Goal: Information Seeking & Learning: Learn about a topic

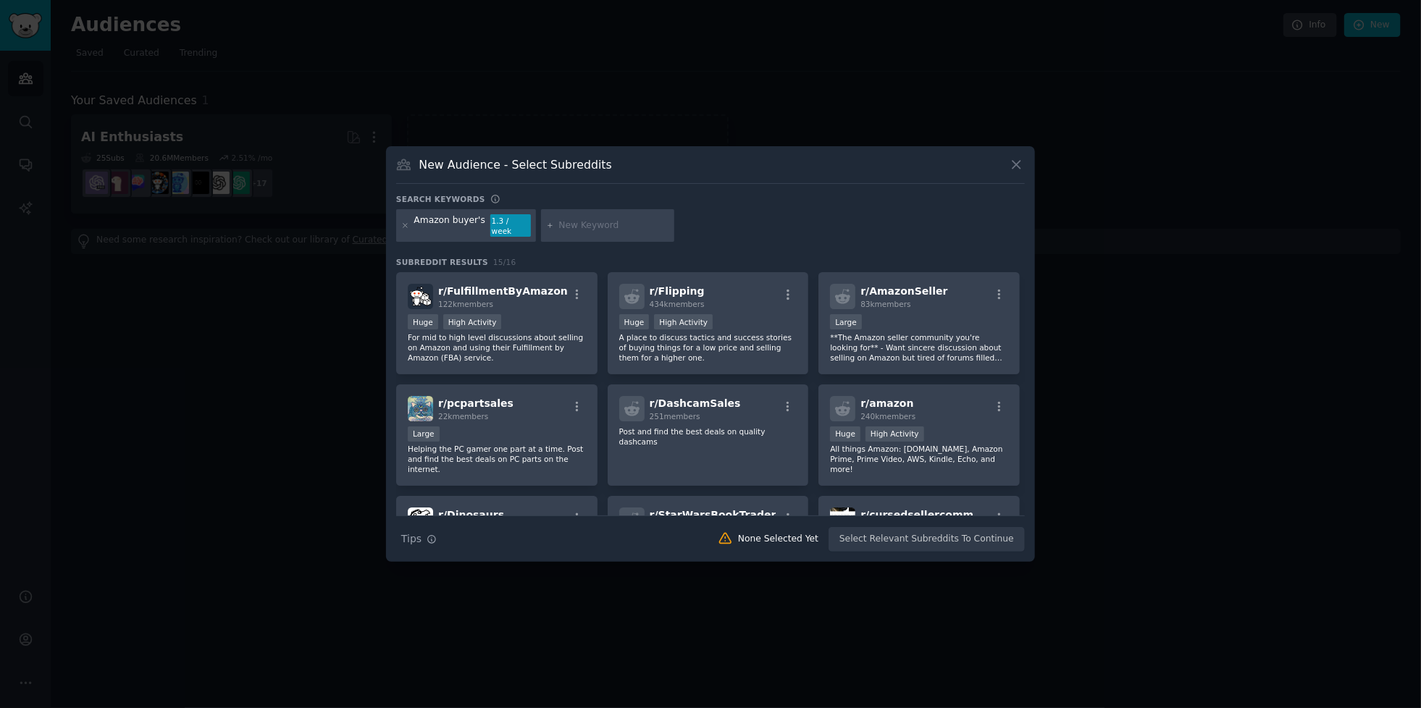
click at [603, 232] on input "text" at bounding box center [614, 225] width 110 height 13
type input "Best product on amzon"
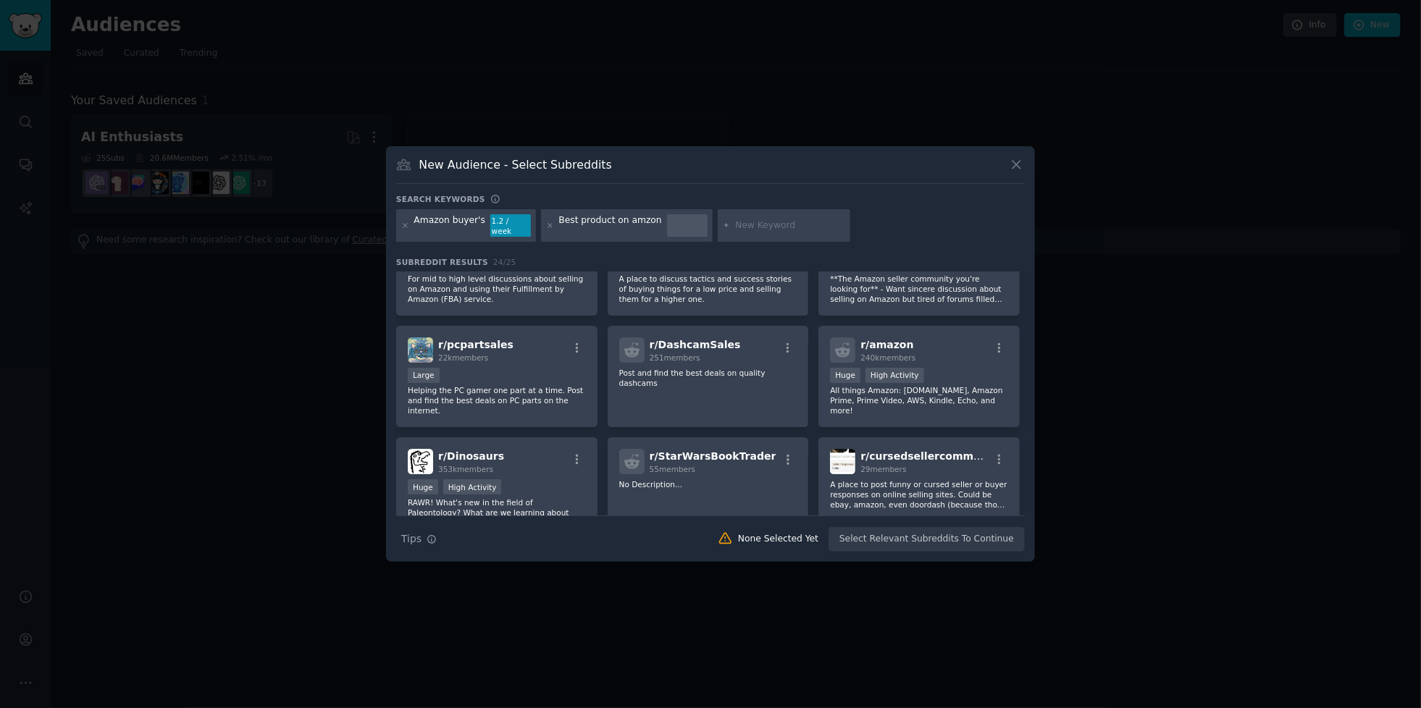
scroll to position [62, 0]
click at [920, 471] on div "29 members" at bounding box center [925, 466] width 130 height 10
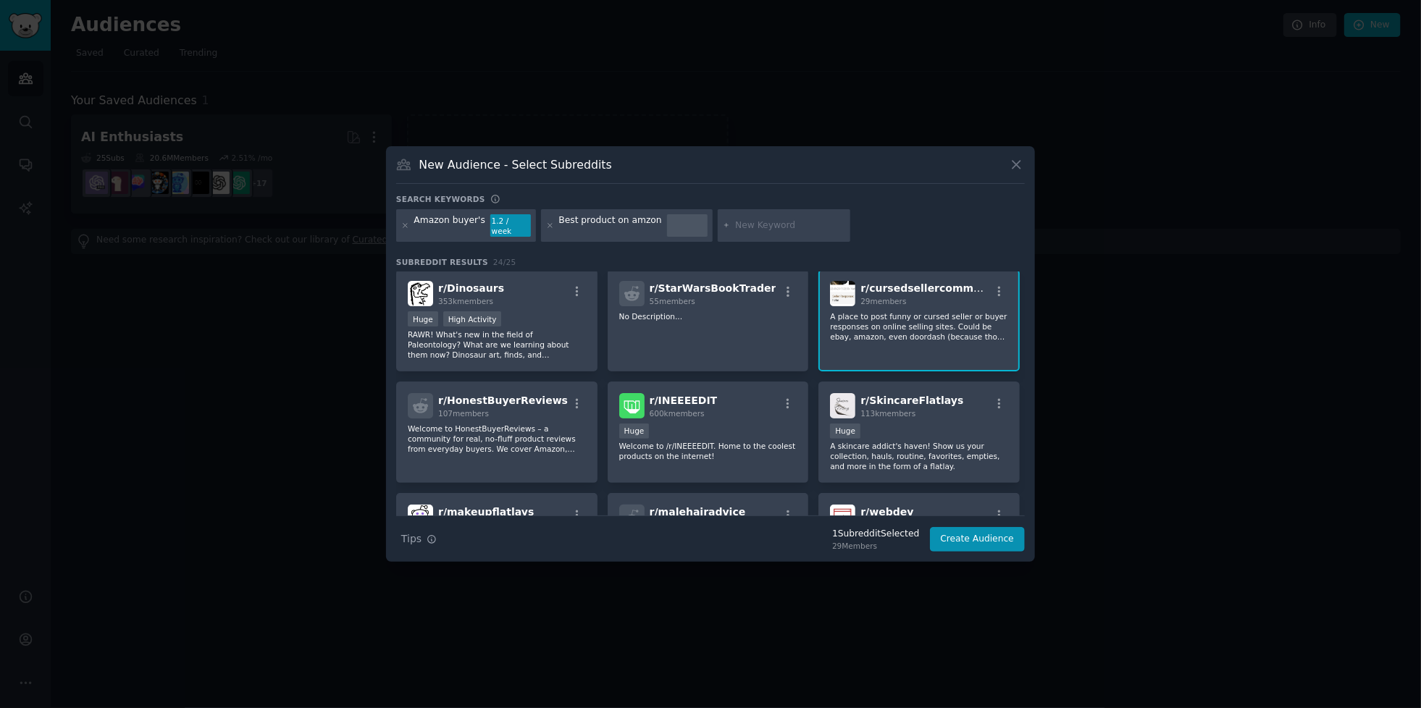
scroll to position [227, 0]
click at [957, 342] on p "A place to post funny or cursed seller or buyer responses on online selling sit…" at bounding box center [919, 326] width 178 height 30
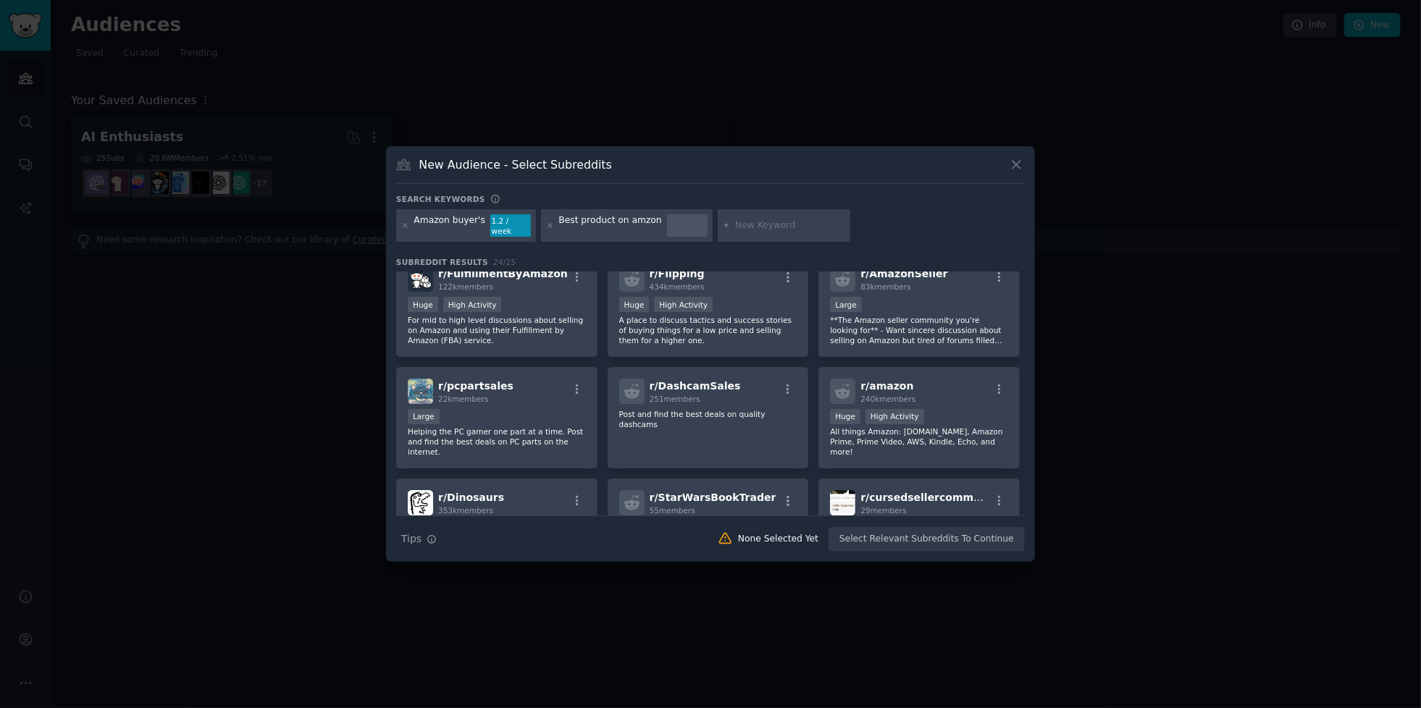
scroll to position [0, 0]
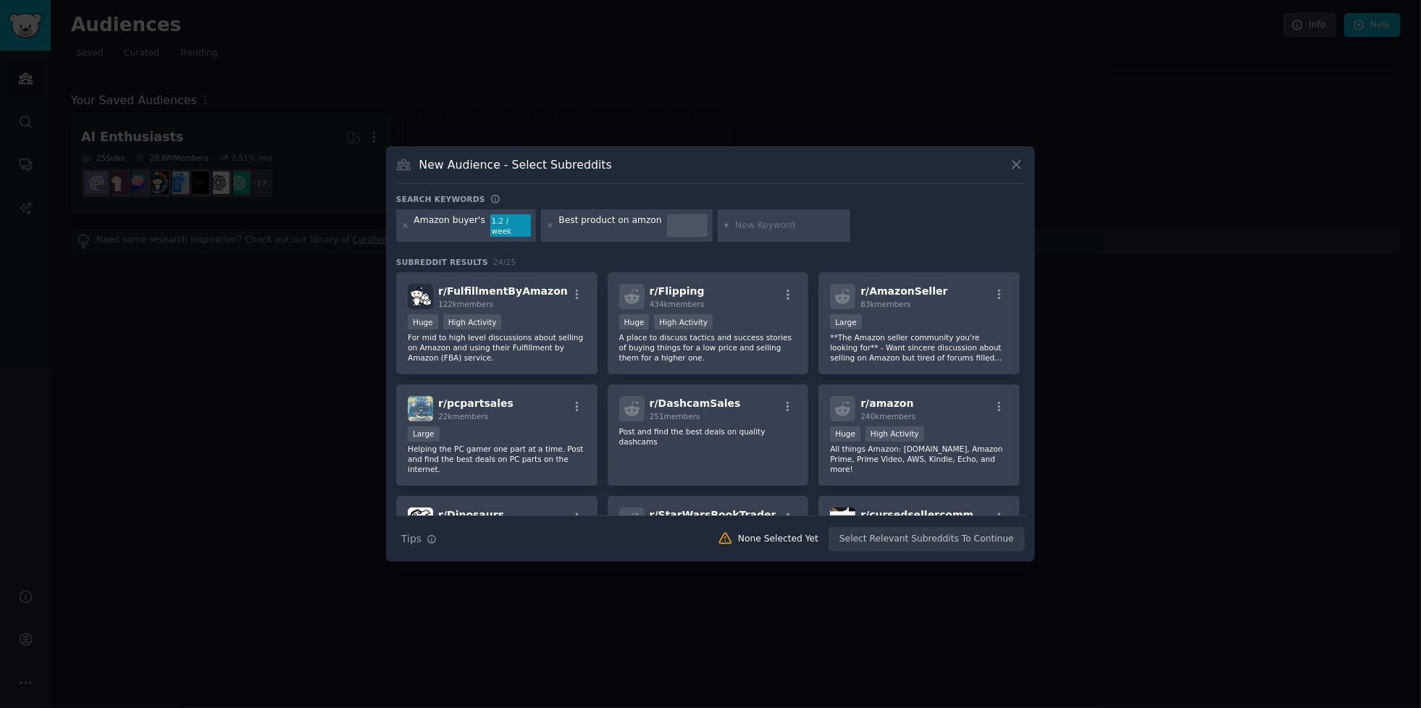
click at [1154, 314] on div at bounding box center [710, 354] width 1421 height 708
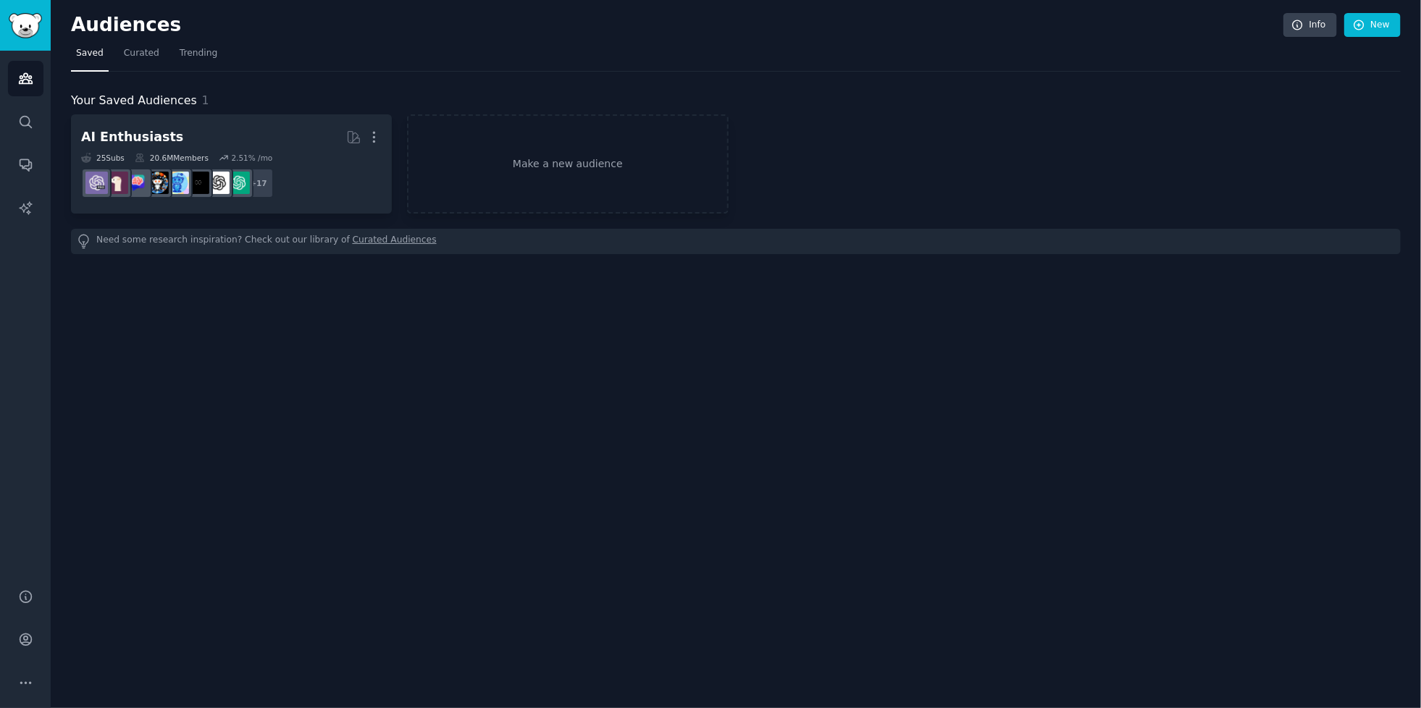
click at [325, 137] on h2 "AI Enthusiasts More" at bounding box center [231, 137] width 301 height 25
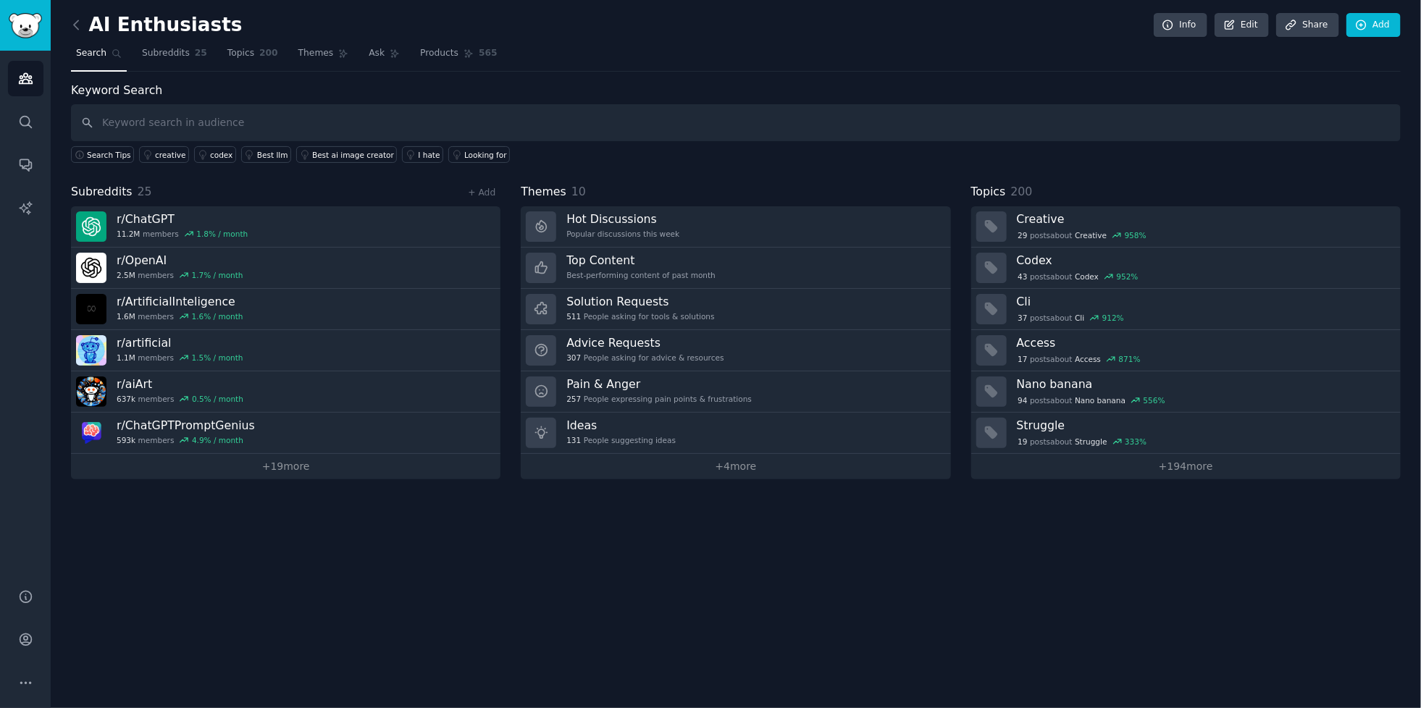
click at [786, 390] on link "Pain & Anger 257 People expressing pain points & frustrations" at bounding box center [735, 391] width 429 height 41
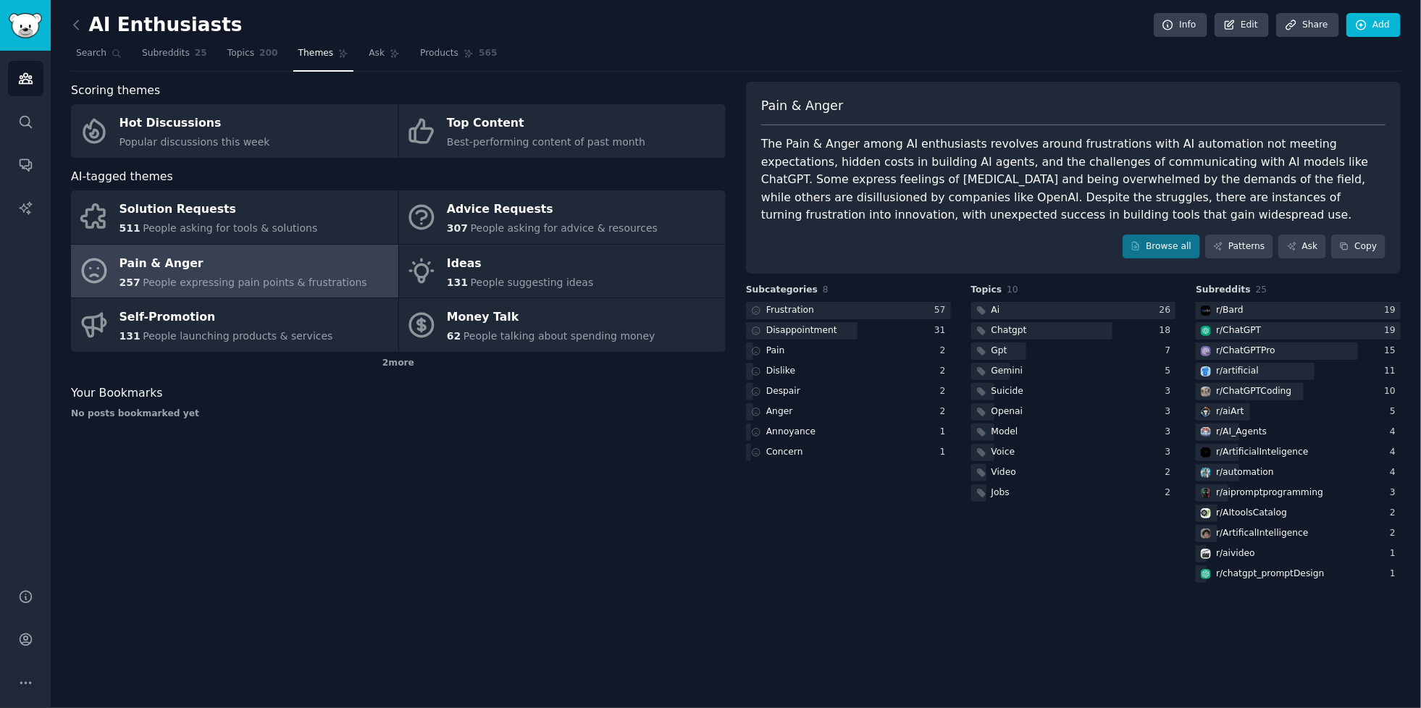
click at [890, 311] on div at bounding box center [848, 311] width 205 height 18
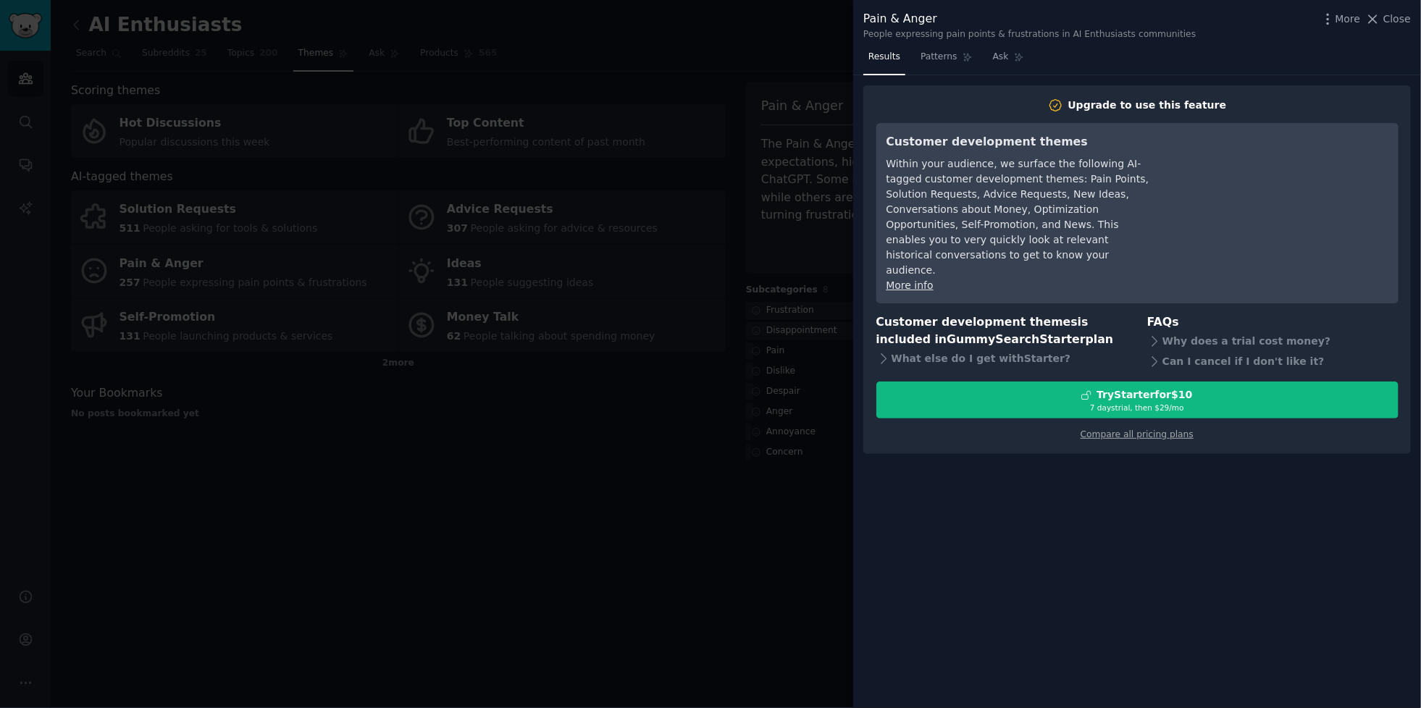
click at [1388, 14] on span "Close" at bounding box center [1397, 19] width 28 height 15
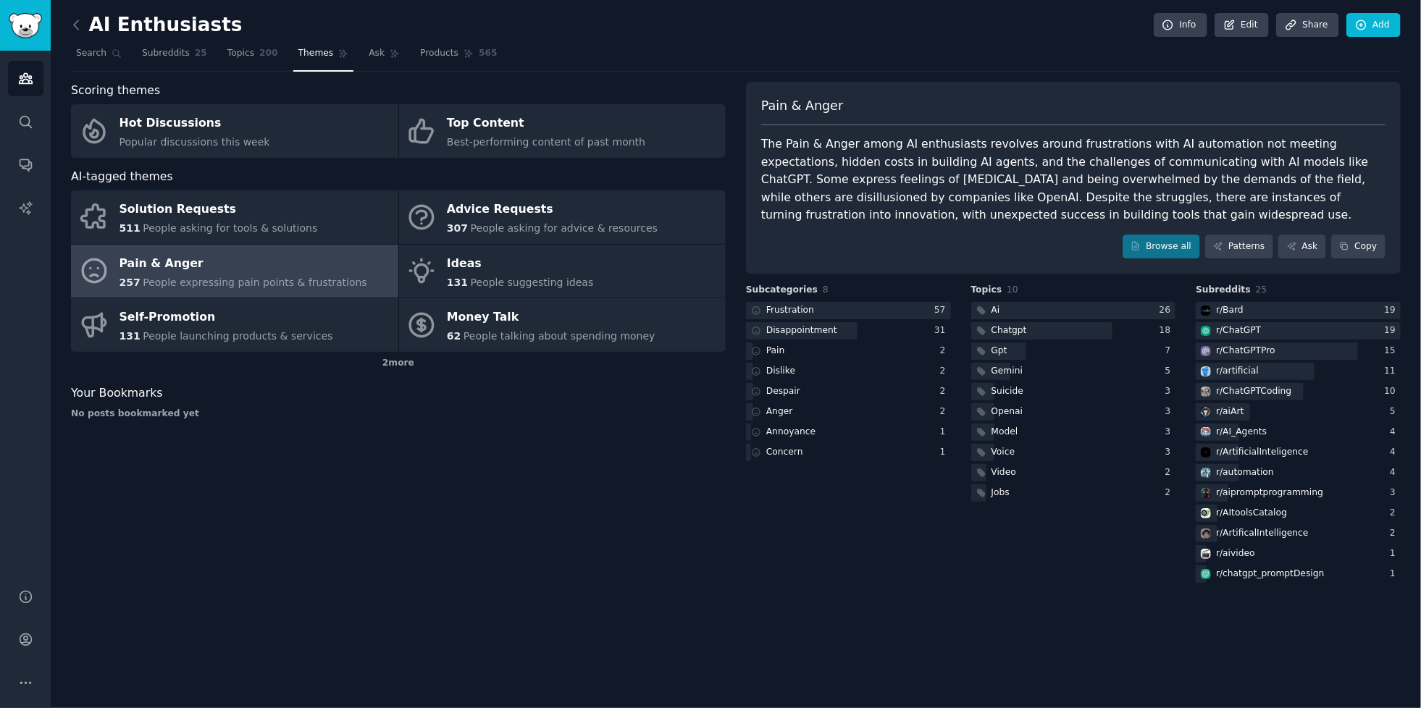
click at [274, 207] on div "Solution Requests" at bounding box center [218, 209] width 198 height 23
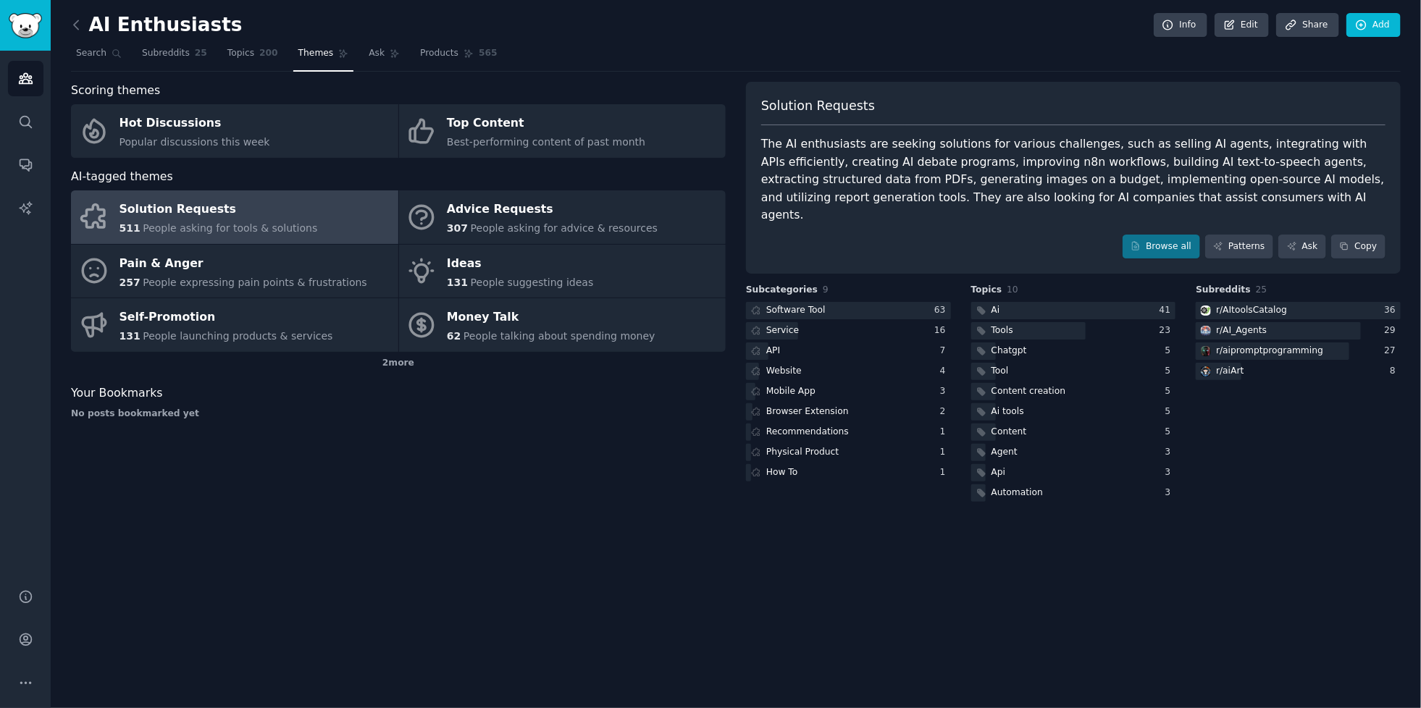
click at [1345, 302] on div at bounding box center [1298, 311] width 205 height 18
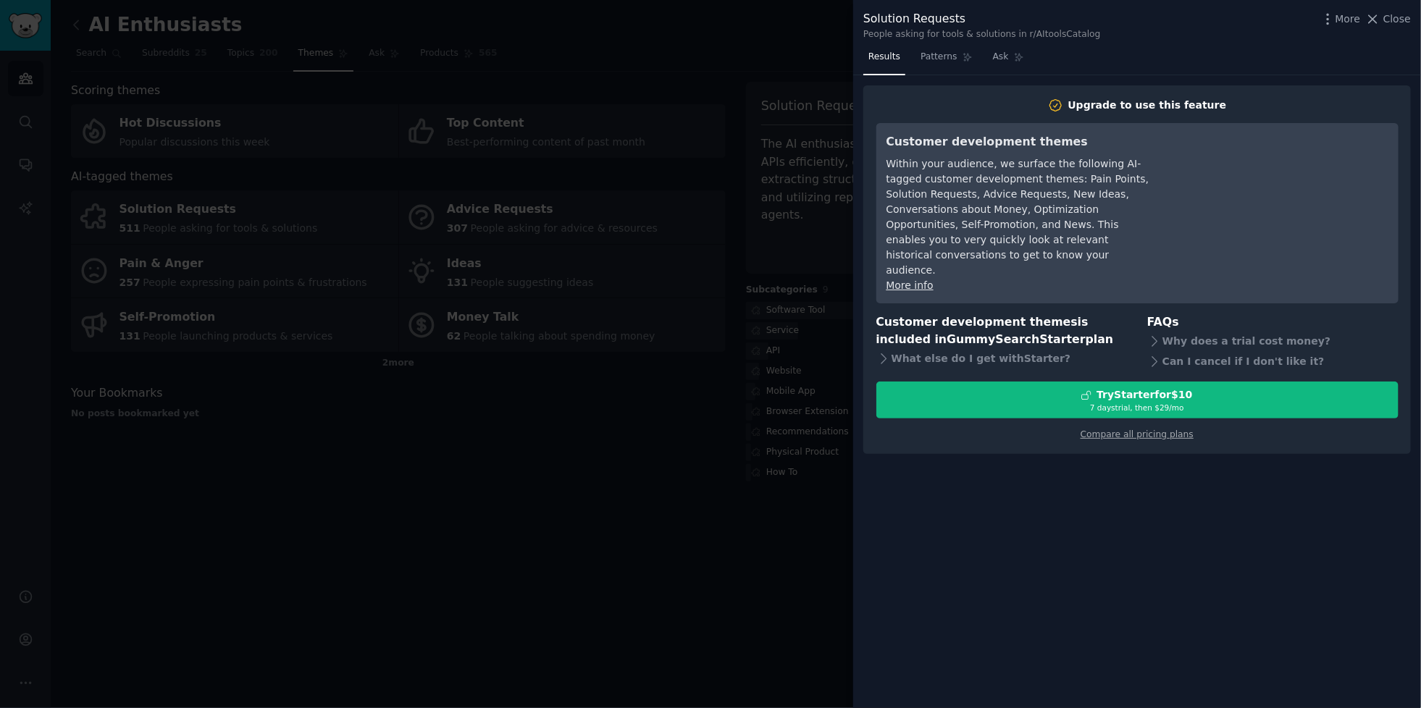
click at [940, 46] on link "Patterns" at bounding box center [946, 61] width 62 height 30
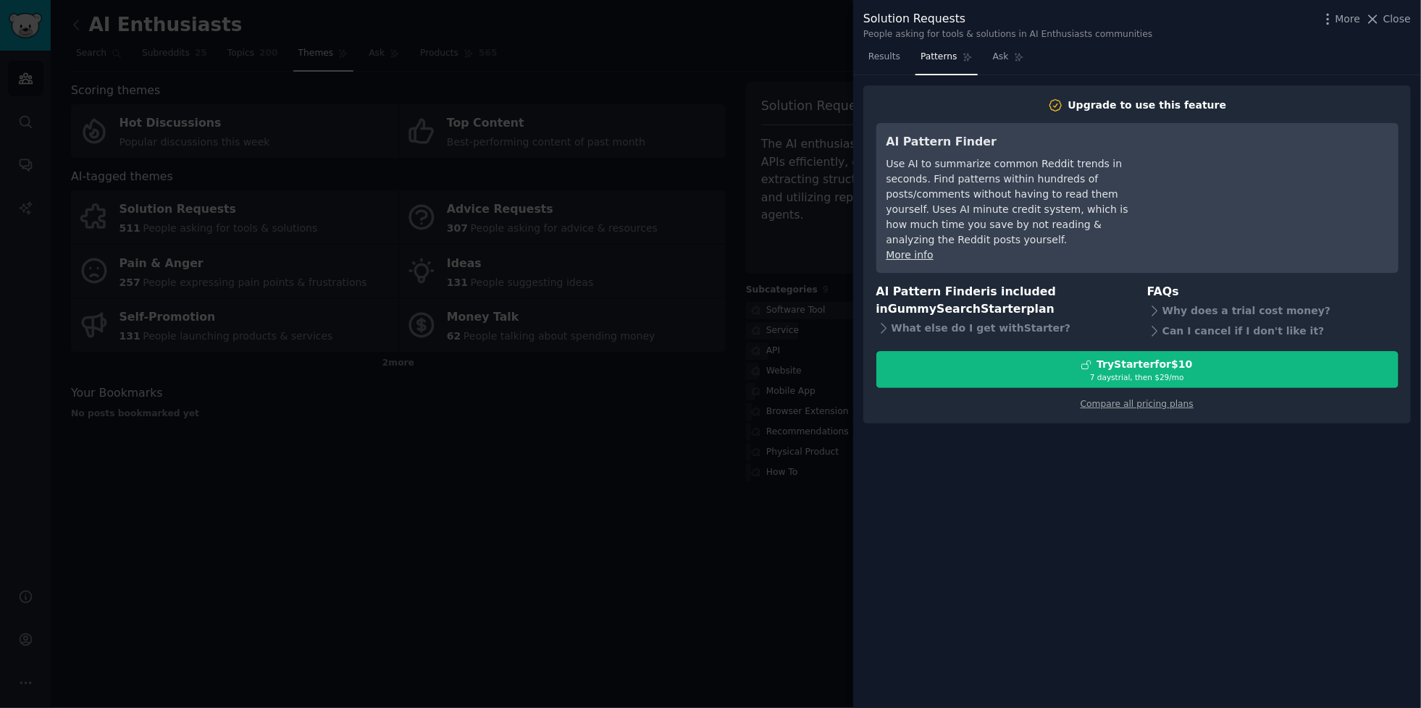
click at [999, 48] on link "Ask" at bounding box center [1008, 61] width 41 height 30
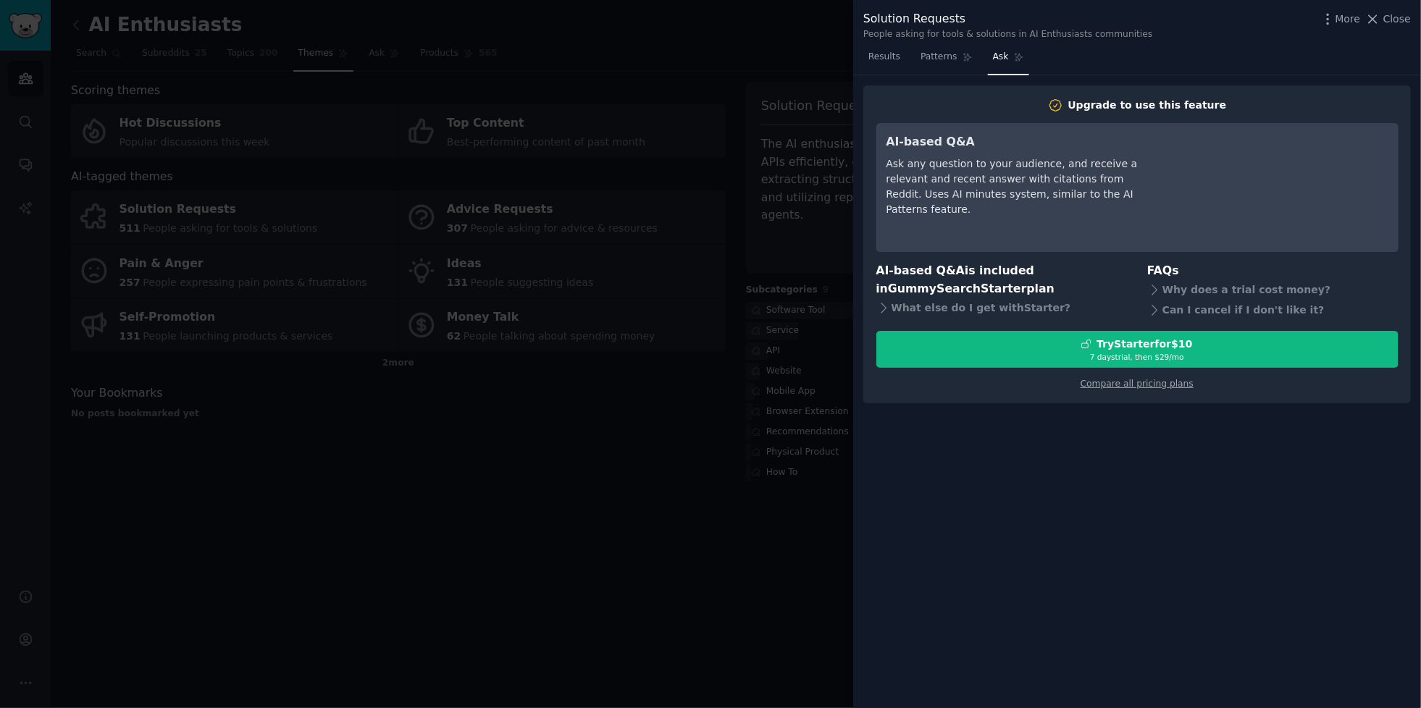
click at [1394, 17] on span "Close" at bounding box center [1397, 19] width 28 height 15
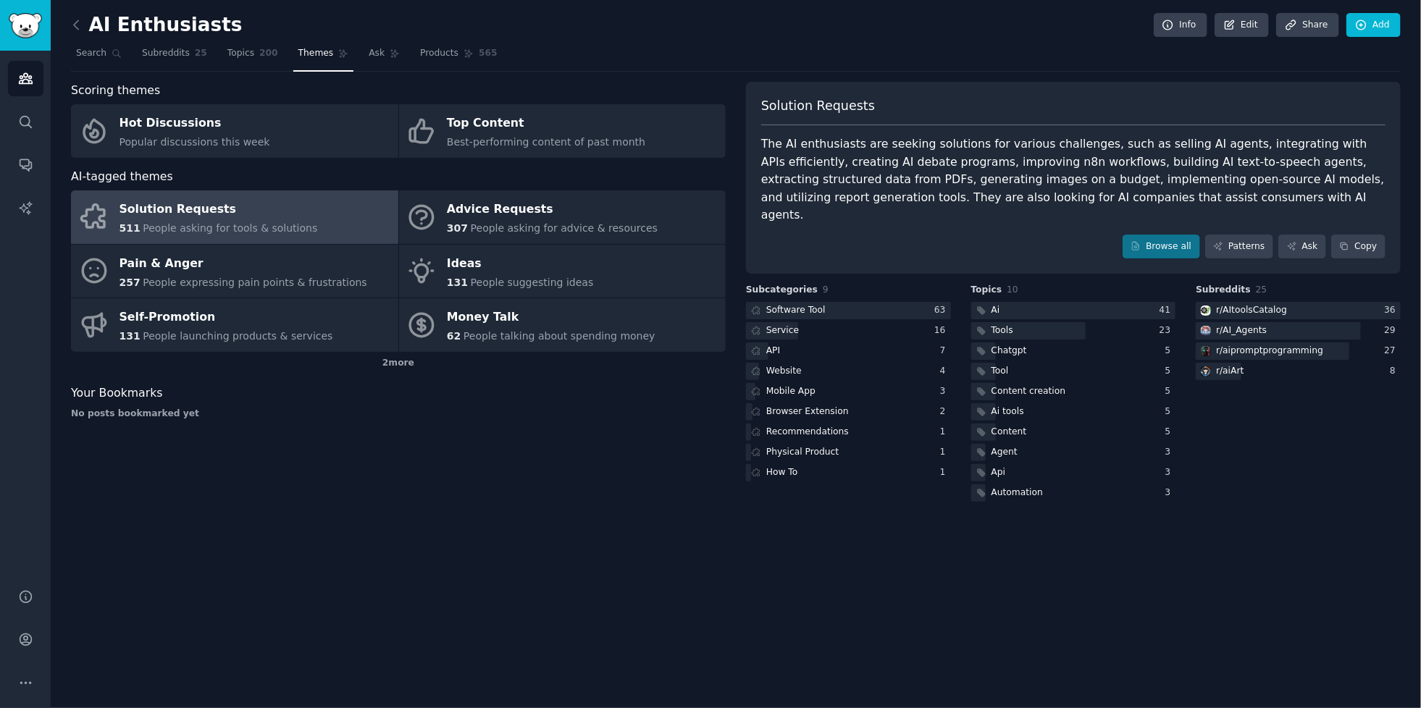
click at [599, 267] on link "Ideas 131 People suggesting ideas" at bounding box center [562, 272] width 327 height 54
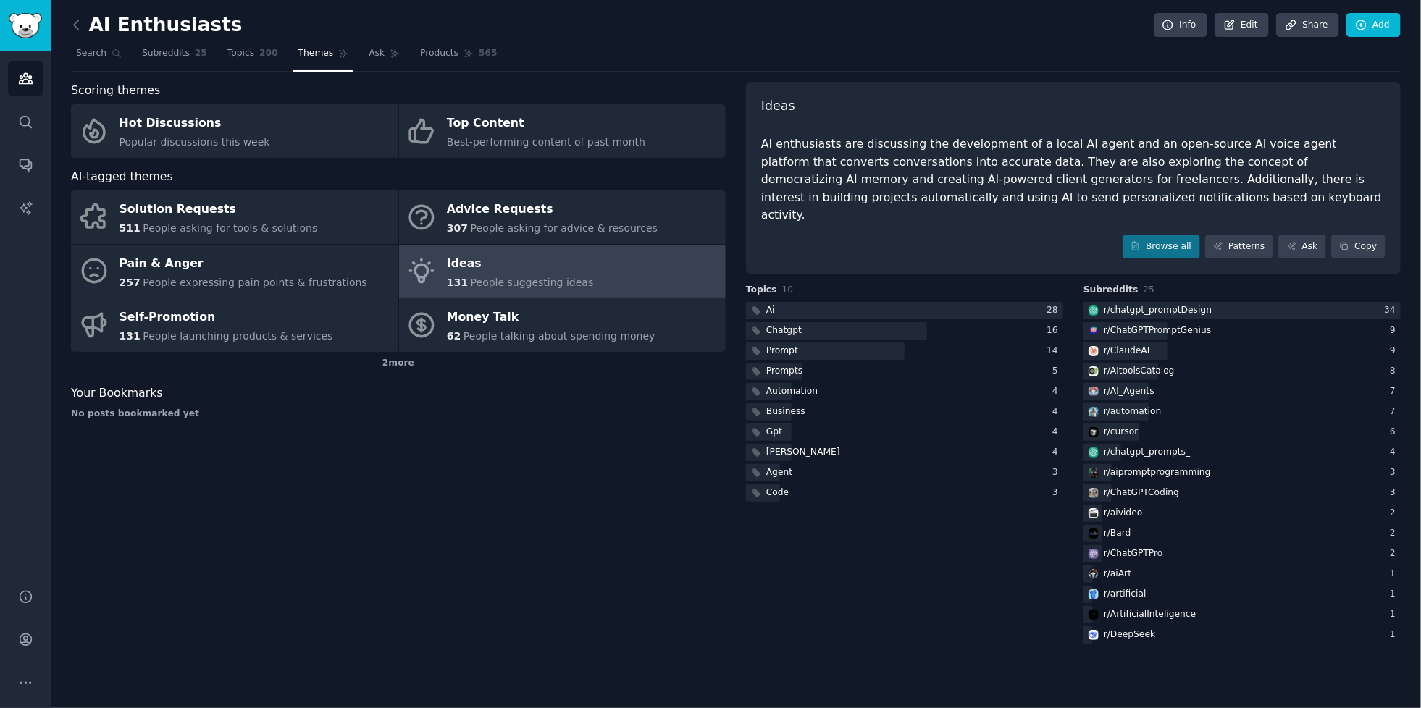
click at [1264, 302] on div at bounding box center [1241, 311] width 317 height 18
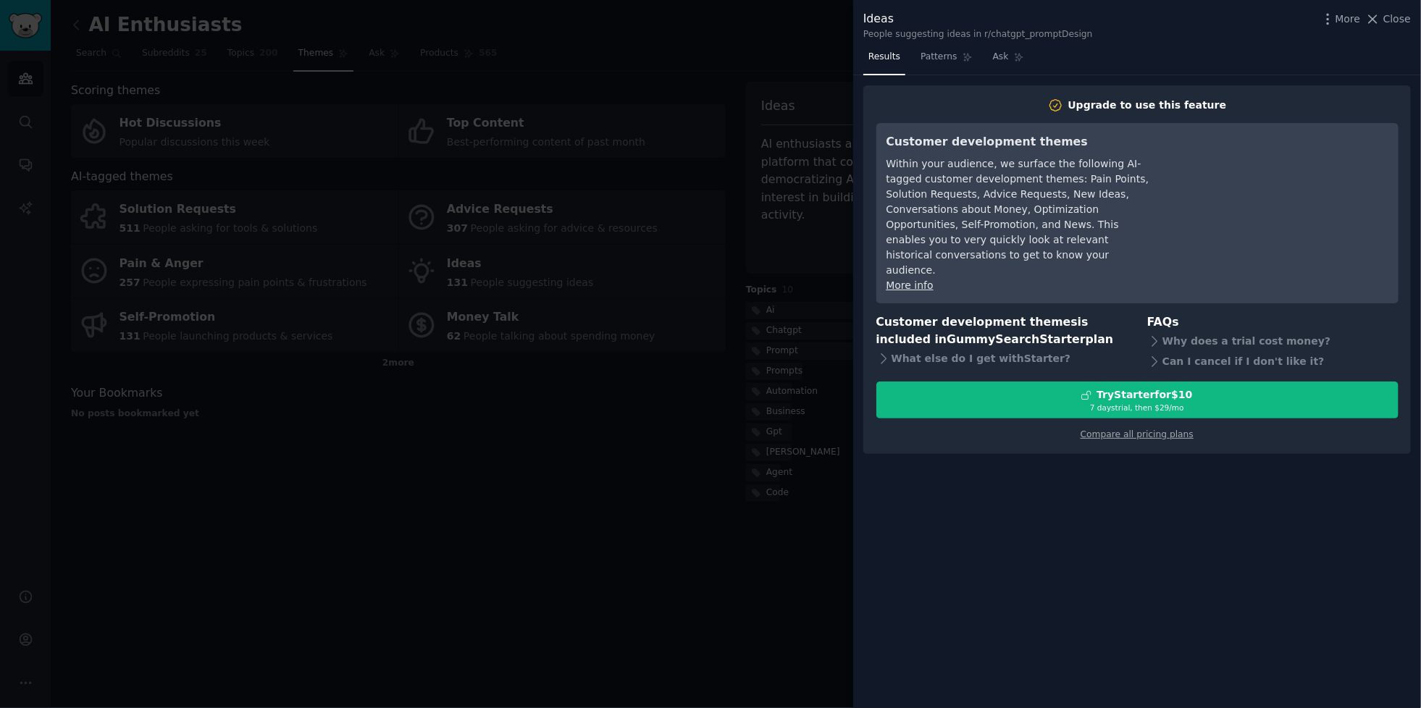
click at [660, 514] on div at bounding box center [710, 354] width 1421 height 708
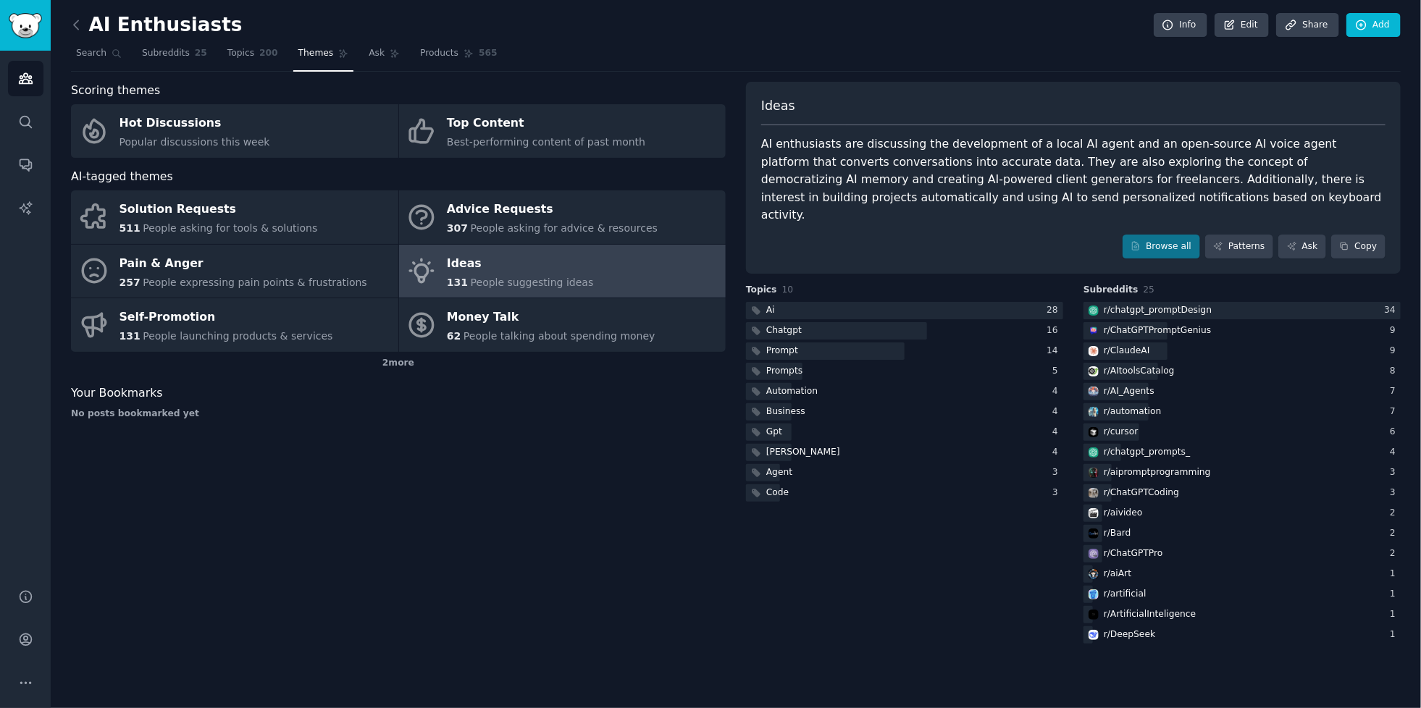
click at [370, 44] on link "Ask" at bounding box center [384, 57] width 41 height 30
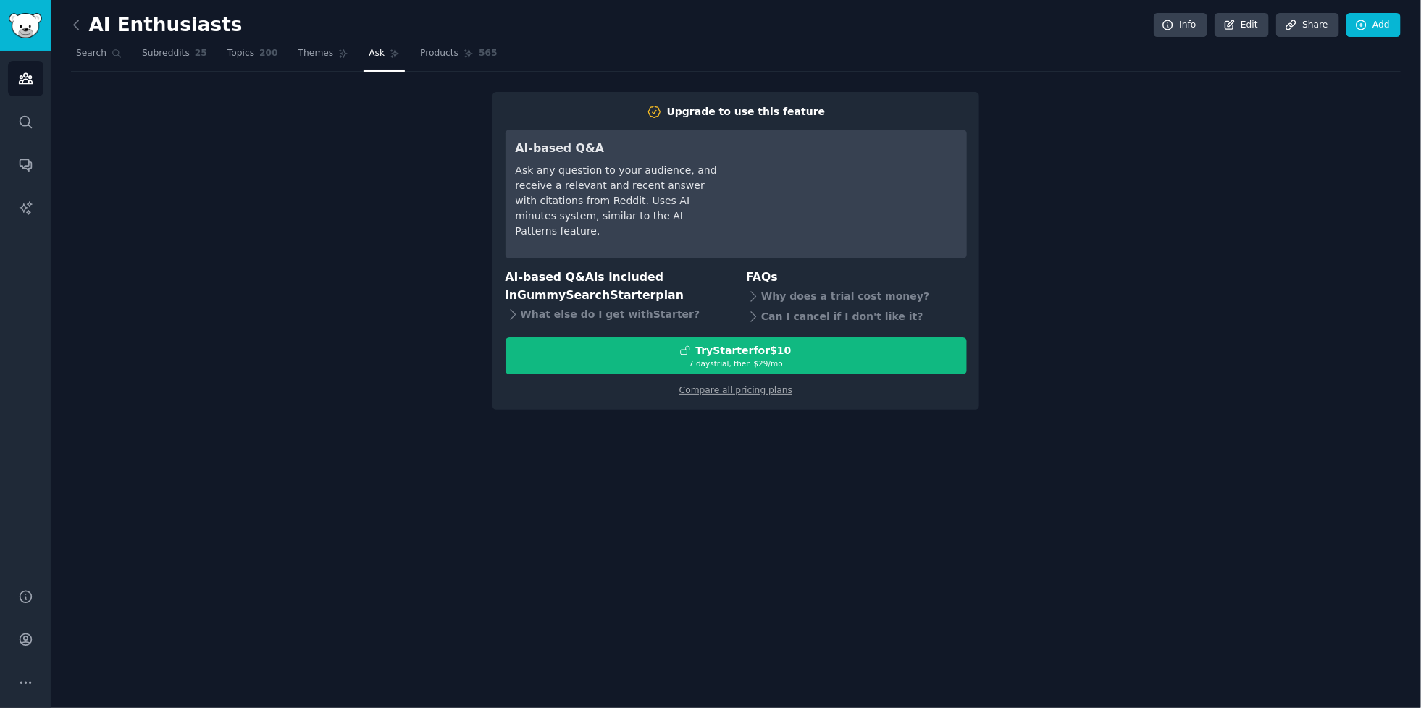
click at [420, 56] on span "Products" at bounding box center [439, 53] width 38 height 13
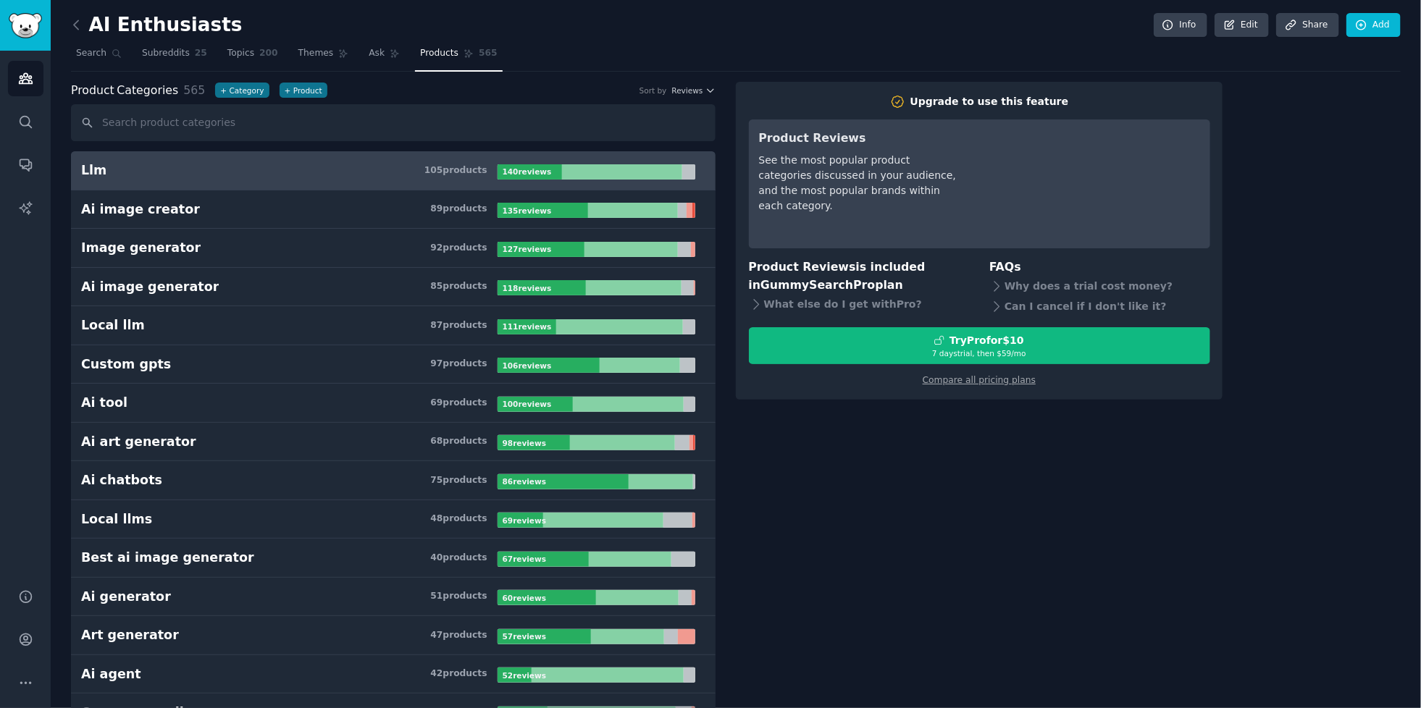
click at [369, 177] on h3 "Llm 105 product s" at bounding box center [289, 170] width 416 height 18
click at [342, 178] on h3 "Llm 105 product s" at bounding box center [289, 170] width 416 height 18
click at [376, 163] on h3 "Llm 105 product s" at bounding box center [289, 170] width 416 height 18
click at [390, 166] on h3 "Llm 105 product s" at bounding box center [289, 170] width 416 height 18
click at [400, 158] on link "Llm 105 product s 140 review s" at bounding box center [393, 170] width 644 height 39
